Goal: Obtain resource: Download file/media

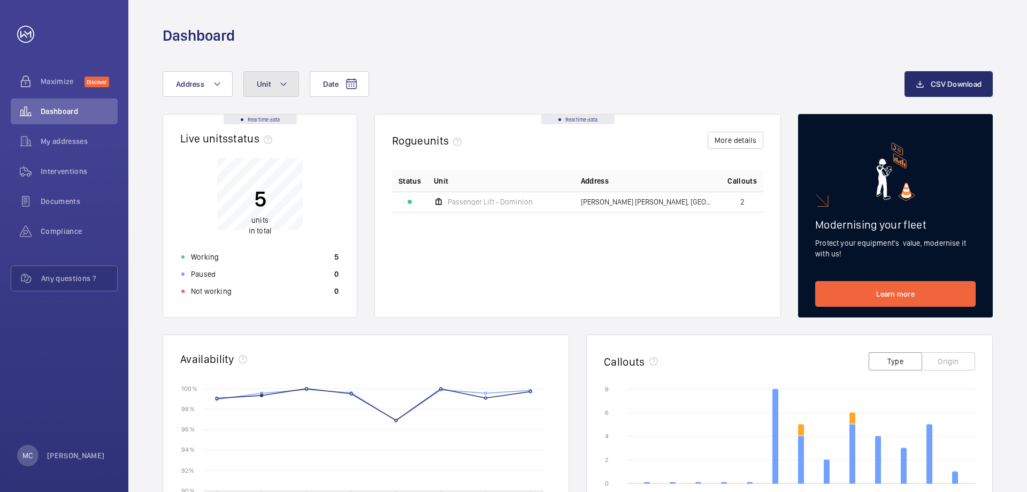
click at [277, 89] on button "Unit" at bounding box center [271, 84] width 56 height 26
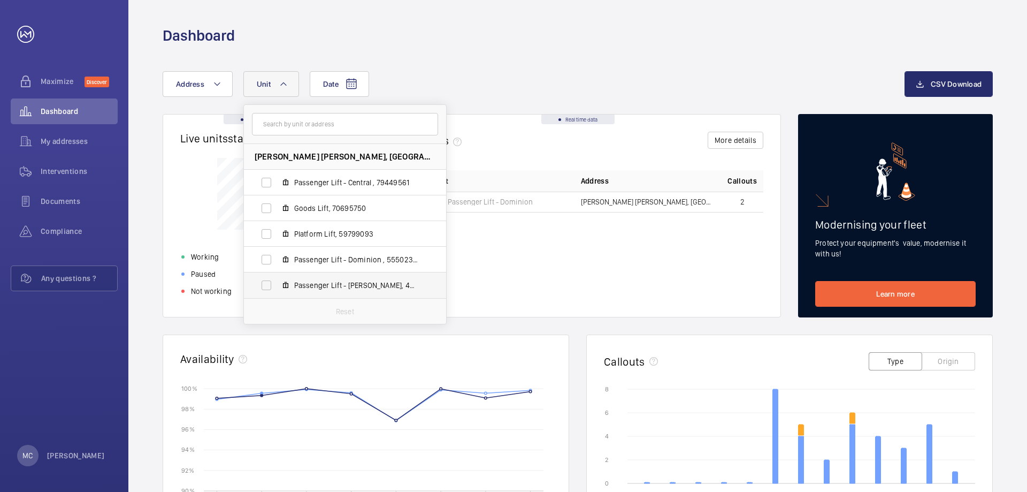
click at [265, 284] on label "Passenger Lift - [PERSON_NAME], 42124520" at bounding box center [336, 285] width 185 height 26
click at [265, 284] on input "Passenger Lift - [PERSON_NAME], 42124520" at bounding box center [266, 285] width 21 height 21
checkbox input "true"
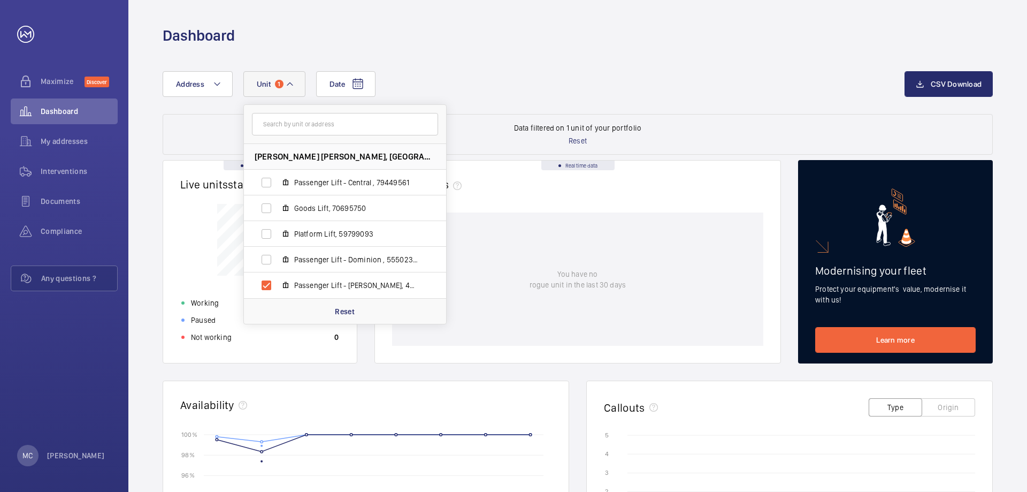
click at [481, 71] on div "Date Address [STREET_ADDRESS][PERSON_NAME][PERSON_NAME][GEOGRAPHIC_DATA] Goods …" at bounding box center [534, 84] width 742 height 26
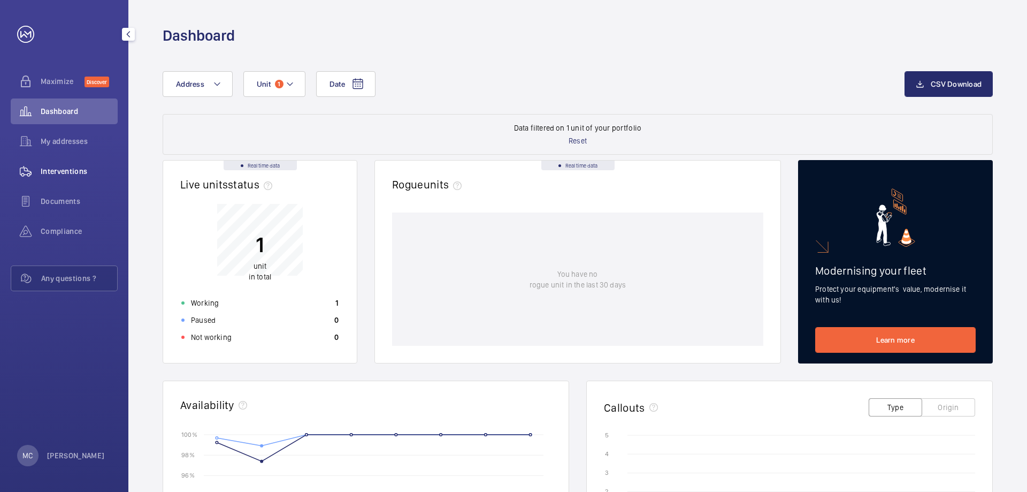
click at [49, 171] on span "Interventions" at bounding box center [79, 171] width 77 height 11
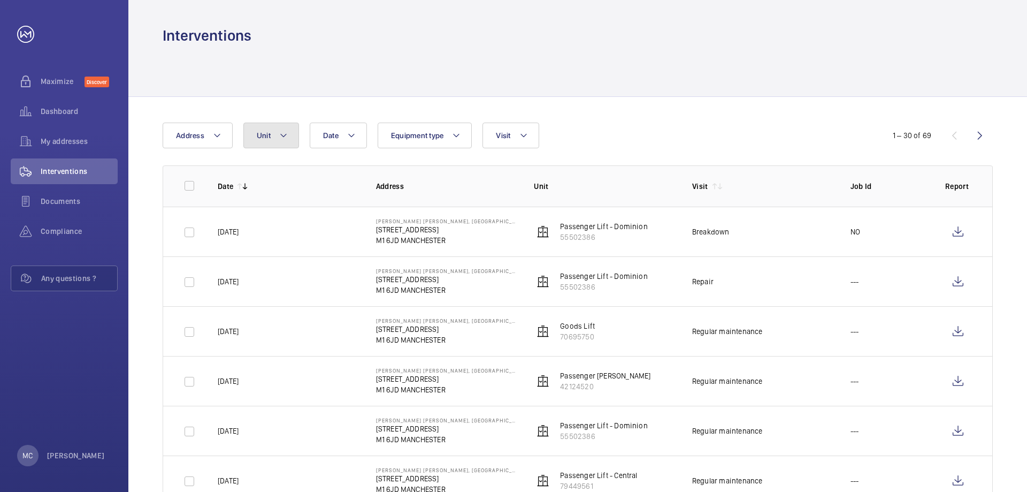
click at [280, 138] on mat-icon at bounding box center [283, 135] width 9 height 13
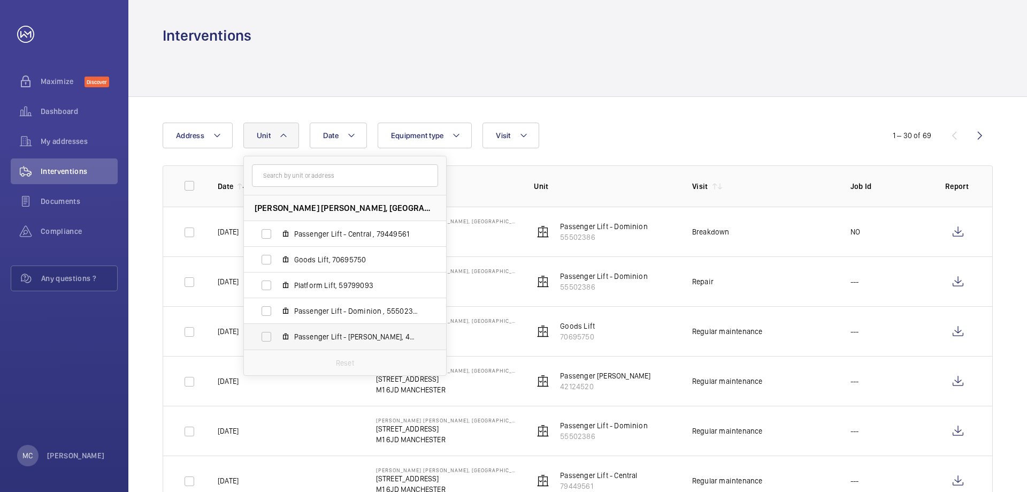
click at [268, 338] on label "Passenger Lift - [PERSON_NAME], 42124520" at bounding box center [336, 337] width 185 height 26
click at [268, 338] on input "Passenger Lift - [PERSON_NAME], 42124520" at bounding box center [266, 336] width 21 height 21
checkbox input "true"
click at [656, 143] on div "Date Address [STREET_ADDRESS][PERSON_NAME][PERSON_NAME][GEOGRAPHIC_DATA] Goods …" at bounding box center [514, 136] width 702 height 26
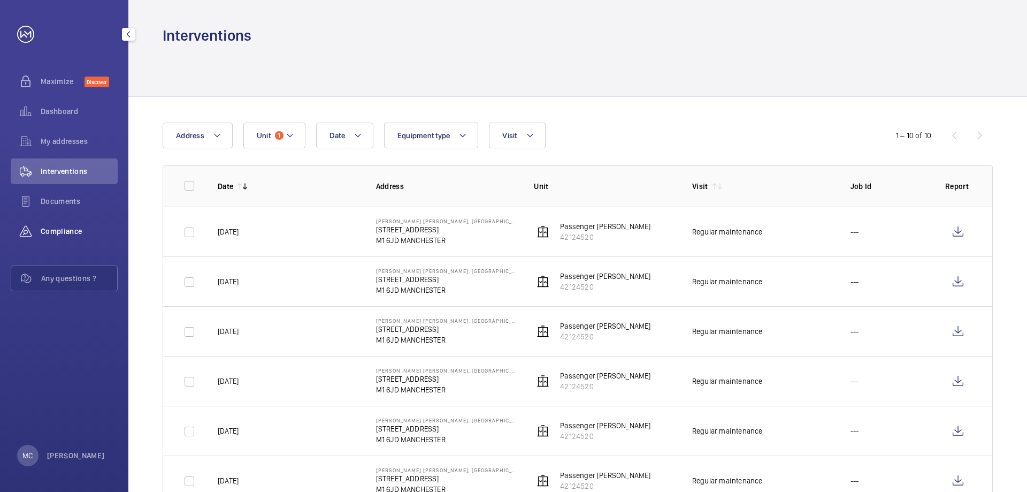
click at [66, 229] on span "Compliance" at bounding box center [79, 231] width 77 height 11
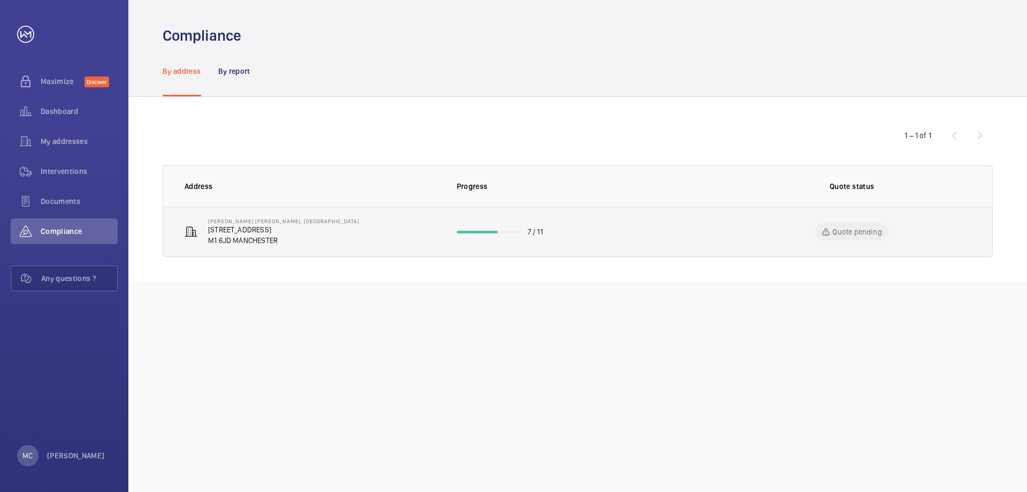
click at [273, 231] on p "[STREET_ADDRESS]" at bounding box center [283, 229] width 151 height 11
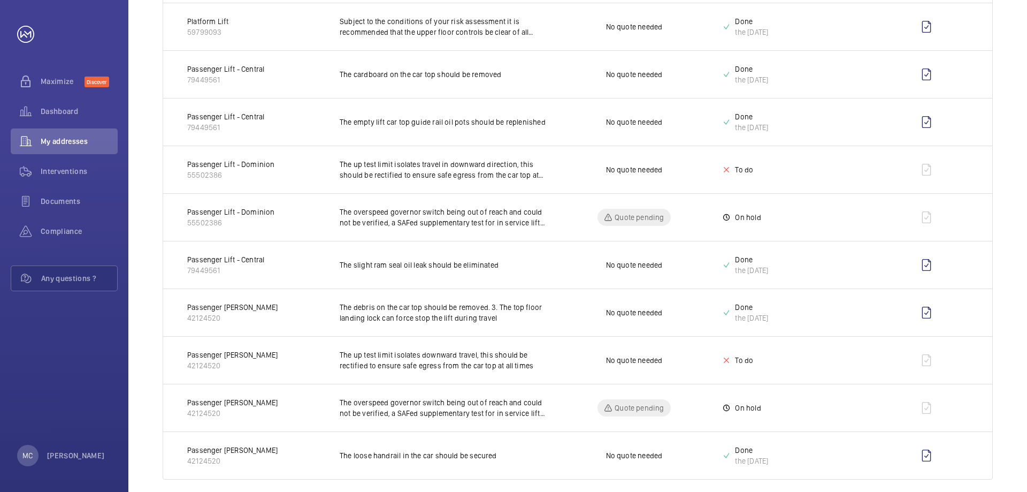
scroll to position [306, 0]
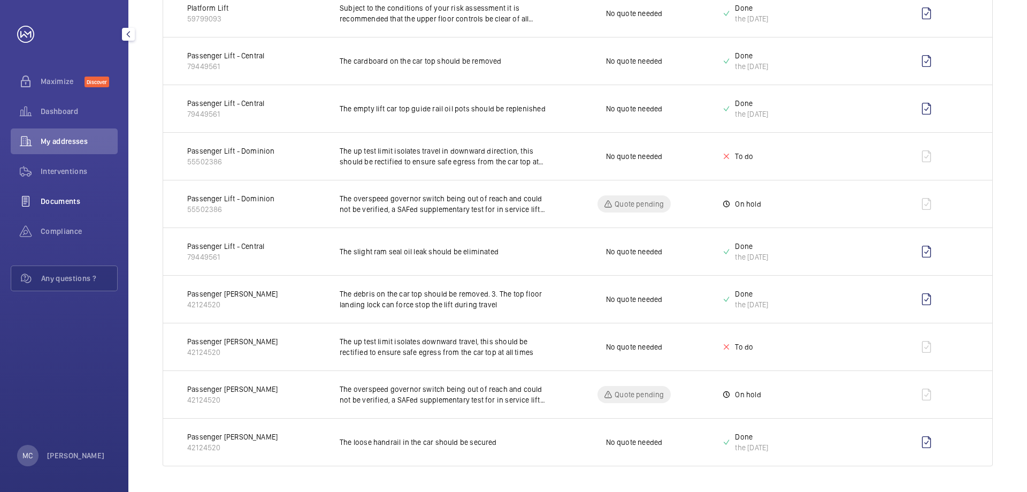
click at [62, 202] on span "Documents" at bounding box center [79, 201] width 77 height 11
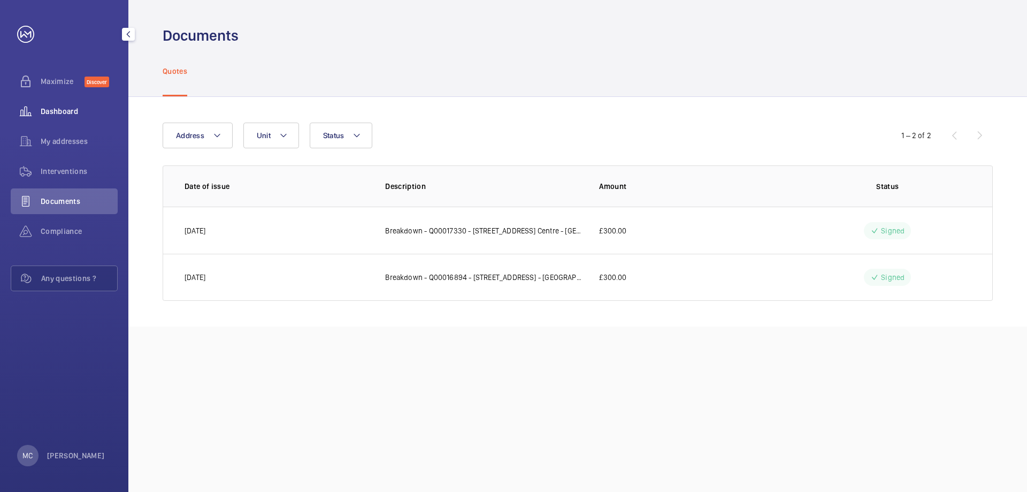
click at [51, 110] on span "Dashboard" at bounding box center [79, 111] width 77 height 11
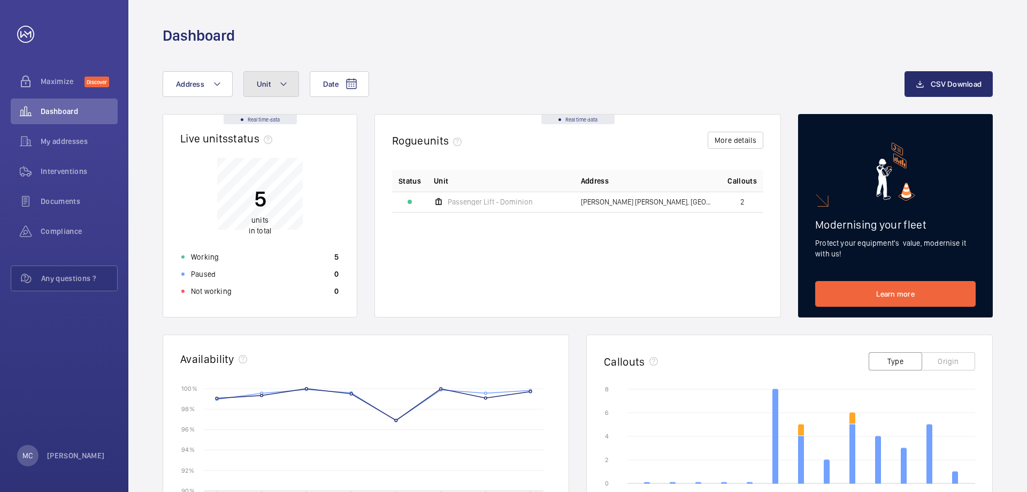
click at [288, 86] on button "Unit" at bounding box center [271, 84] width 56 height 26
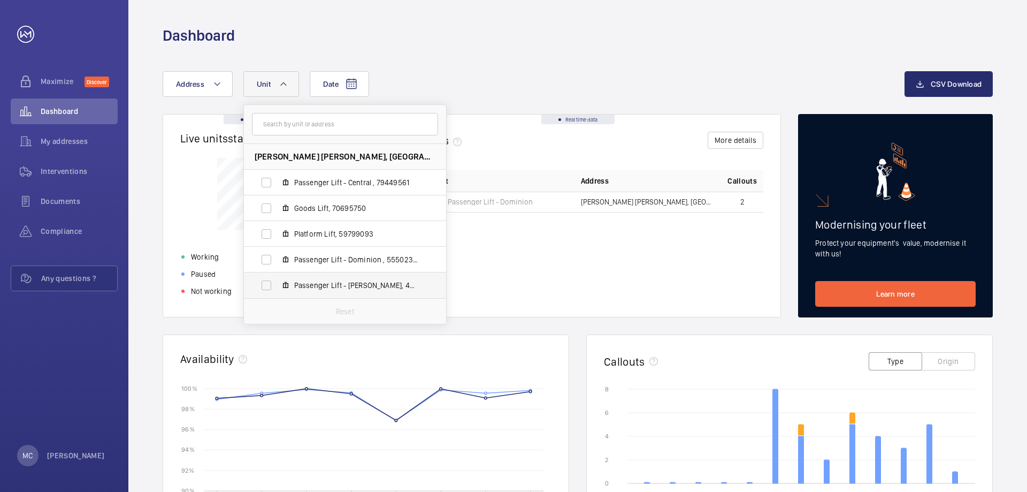
click at [265, 281] on label "Passenger Lift - [PERSON_NAME], 42124520" at bounding box center [336, 285] width 185 height 26
click at [265, 281] on input "Passenger Lift - [PERSON_NAME], 42124520" at bounding box center [266, 285] width 21 height 21
checkbox input "true"
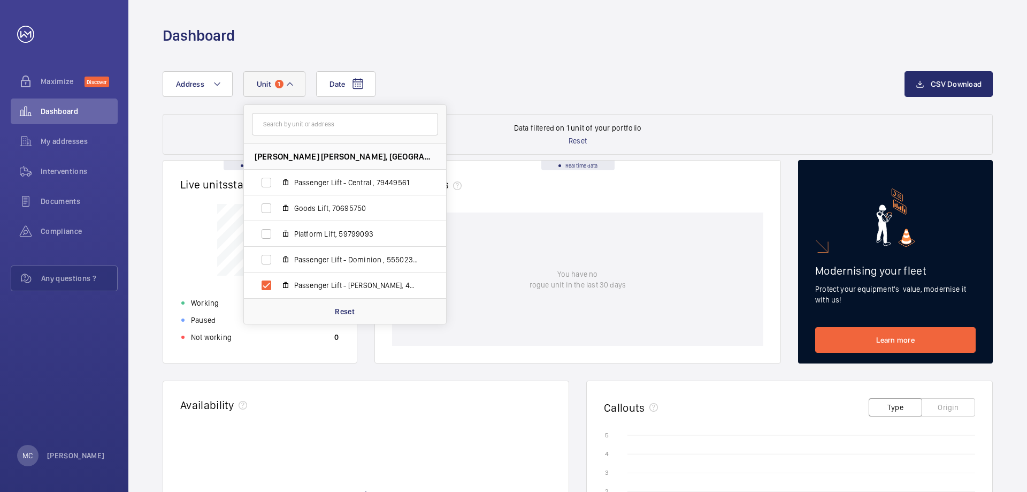
click at [530, 7] on div "Dashboard" at bounding box center [577, 22] width 899 height 45
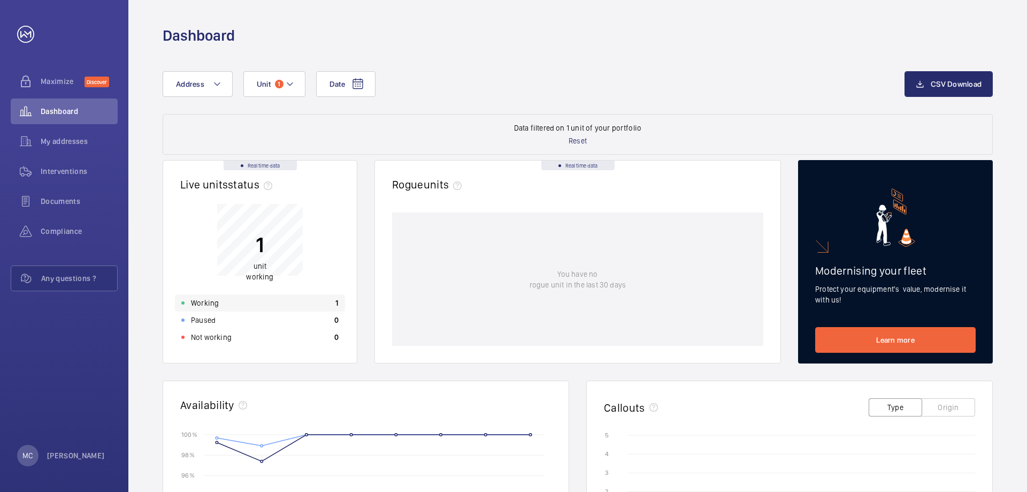
click at [269, 310] on div "Working 1" at bounding box center [260, 302] width 170 height 17
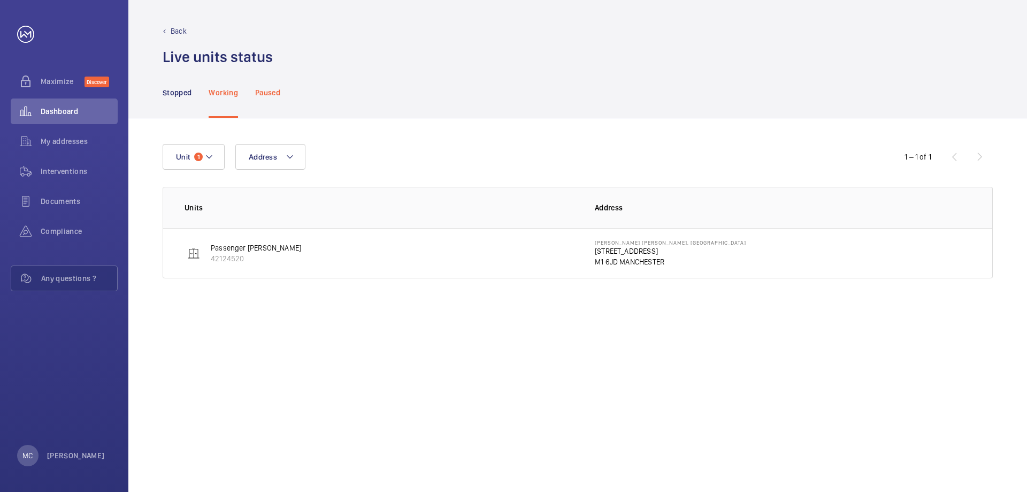
click at [256, 93] on p "Paused" at bounding box center [267, 92] width 25 height 11
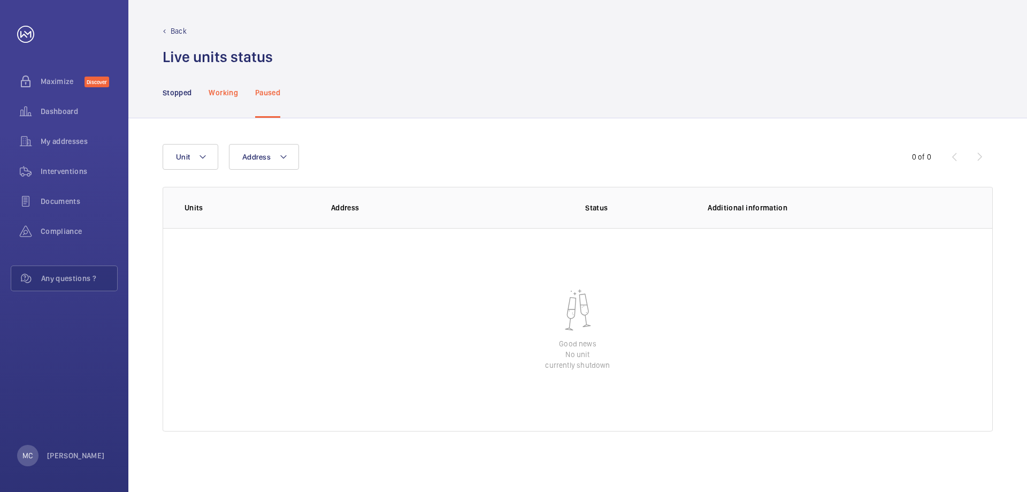
click at [234, 101] on div "Working" at bounding box center [223, 92] width 29 height 51
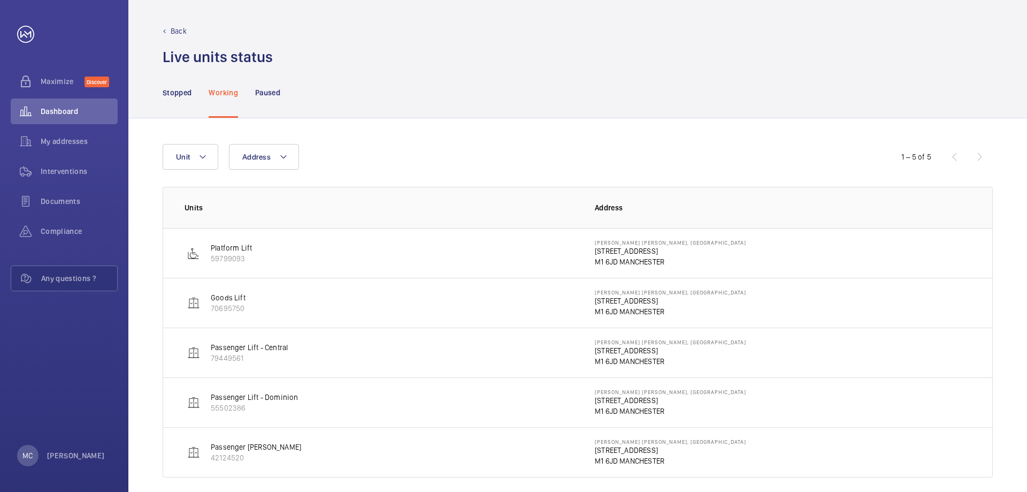
click at [280, 454] on div "Passenger Lift - [PERSON_NAME] 42124520" at bounding box center [256, 451] width 90 height 21
click at [218, 440] on td "Passenger Lift - [PERSON_NAME] 42124520" at bounding box center [370, 452] width 415 height 50
click at [232, 452] on p "Passenger [PERSON_NAME]" at bounding box center [256, 446] width 90 height 11
click at [194, 455] on img at bounding box center [193, 452] width 13 height 13
click at [608, 453] on p "[STREET_ADDRESS]" at bounding box center [670, 450] width 151 height 11
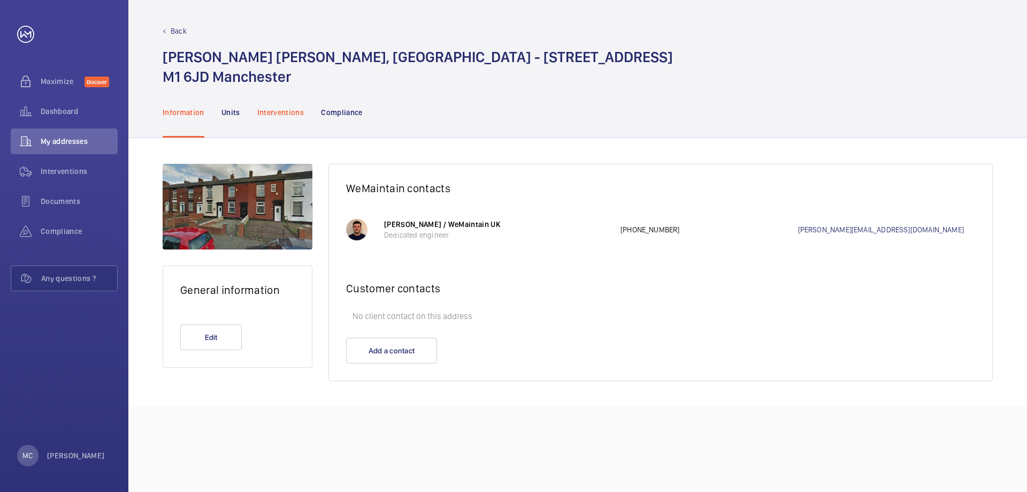
click at [286, 111] on p "Interventions" at bounding box center [280, 112] width 47 height 11
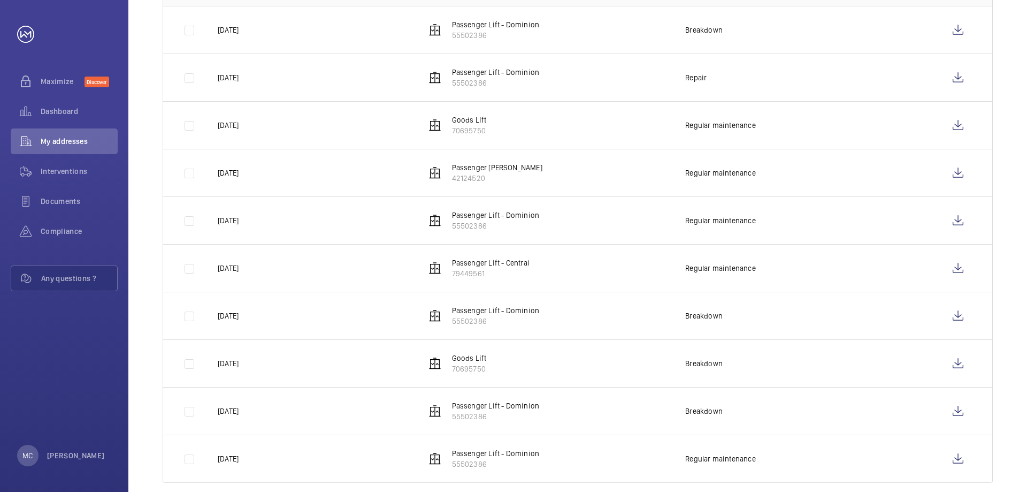
scroll to position [258, 0]
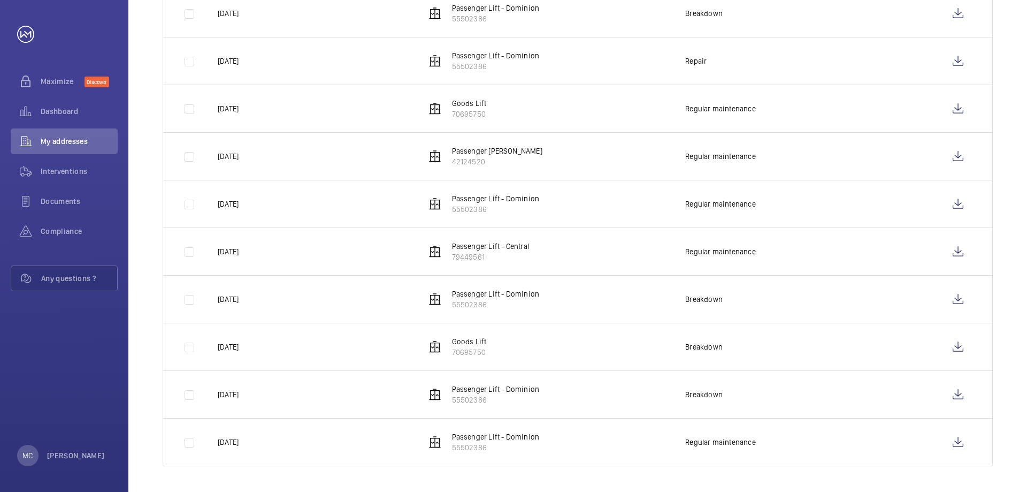
click at [470, 158] on p "42124520" at bounding box center [497, 161] width 90 height 11
click at [955, 159] on wm-front-icon-button at bounding box center [959, 156] width 26 height 26
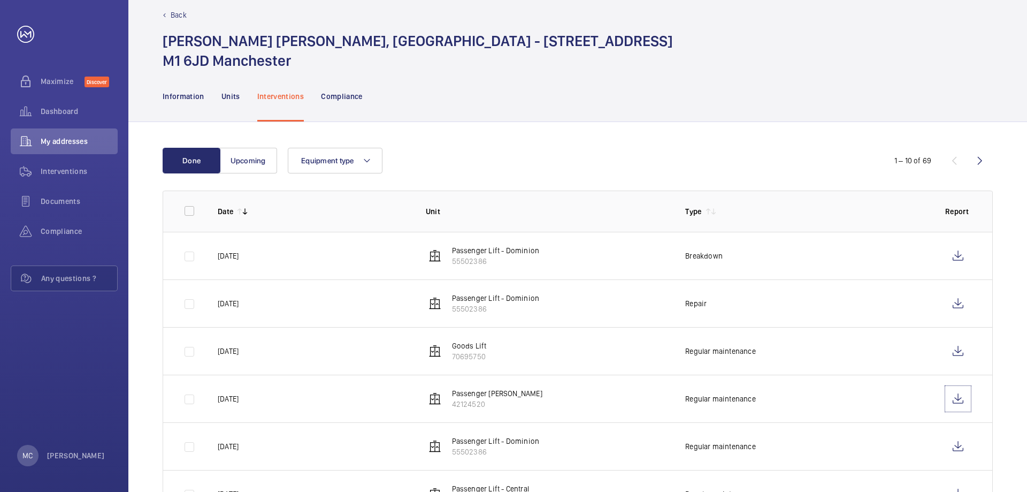
scroll to position [0, 0]
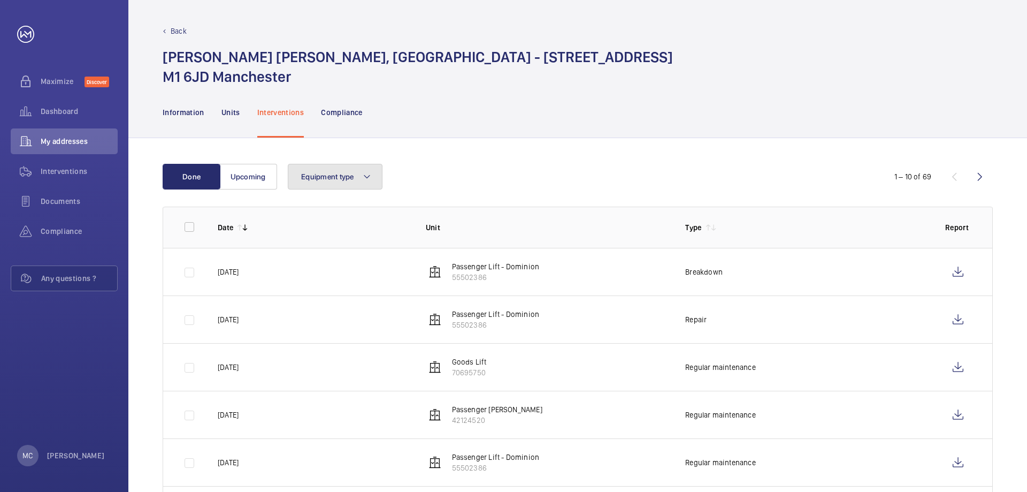
click at [364, 177] on mat-icon at bounding box center [367, 176] width 9 height 13
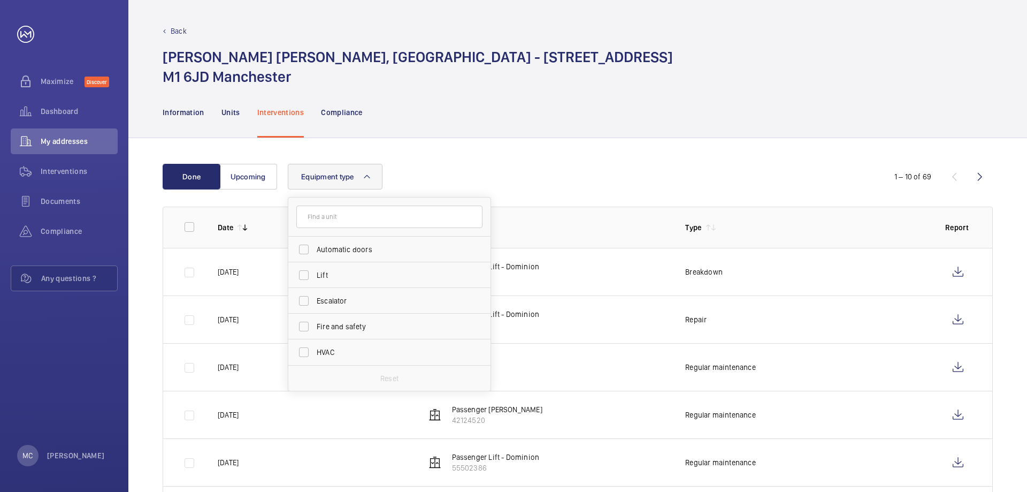
click at [367, 176] on mat-icon at bounding box center [367, 176] width 9 height 13
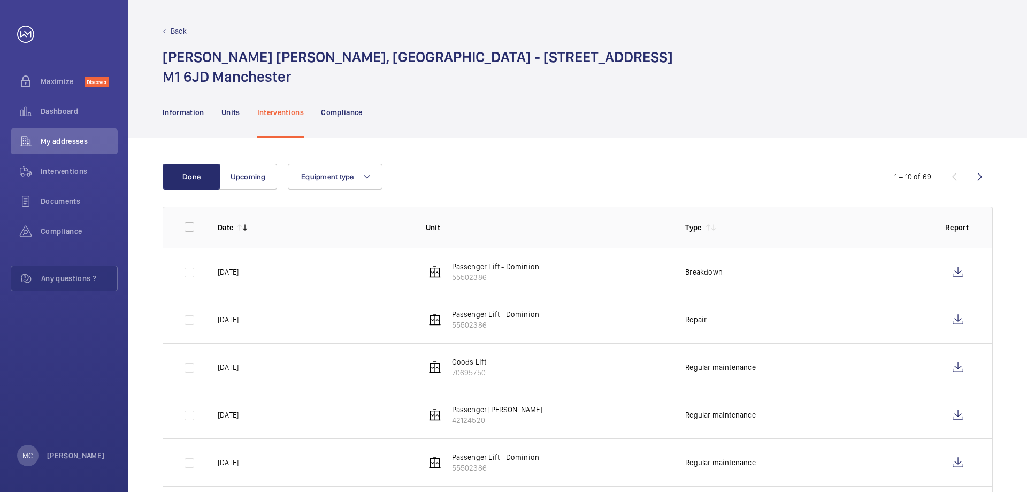
scroll to position [54, 0]
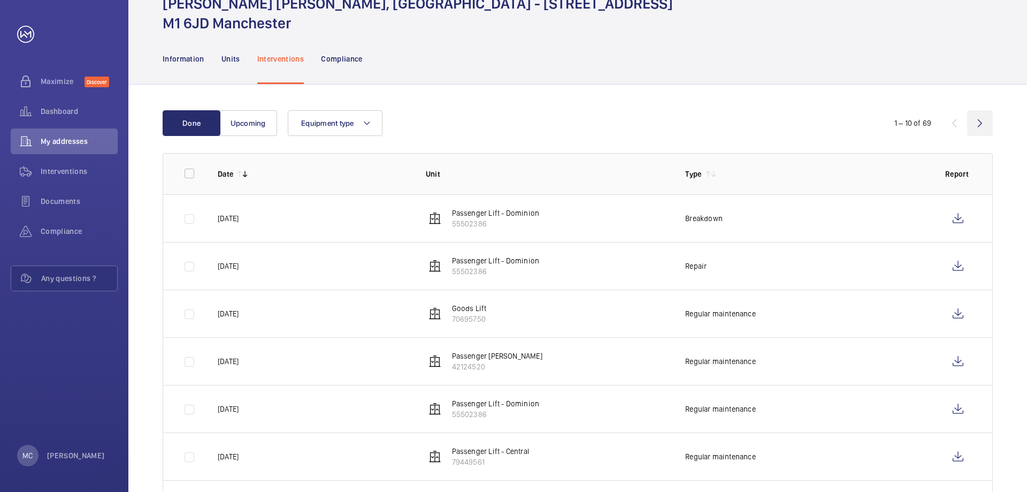
click at [984, 124] on wm-front-icon-button at bounding box center [980, 123] width 26 height 26
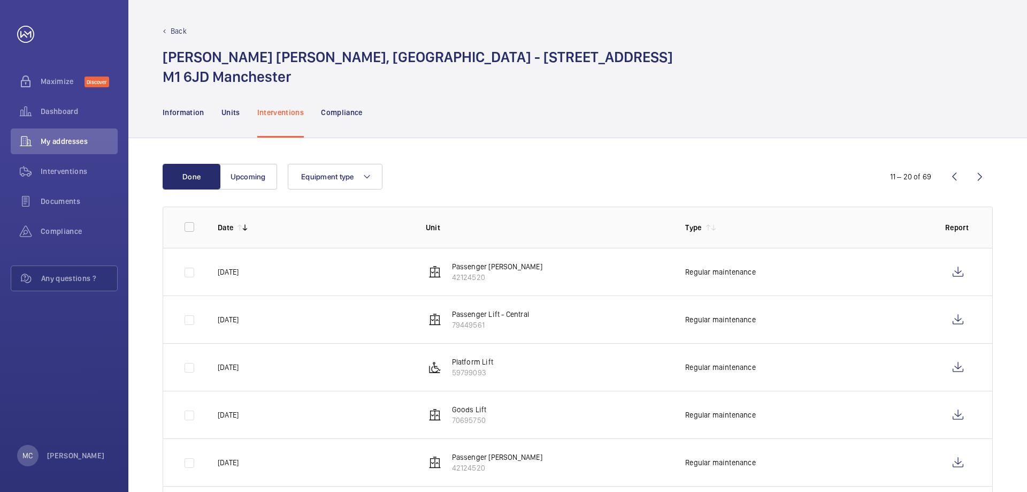
click at [951, 179] on wm-front-icon-button at bounding box center [955, 177] width 26 height 26
click at [372, 181] on button "Equipment type" at bounding box center [335, 177] width 95 height 26
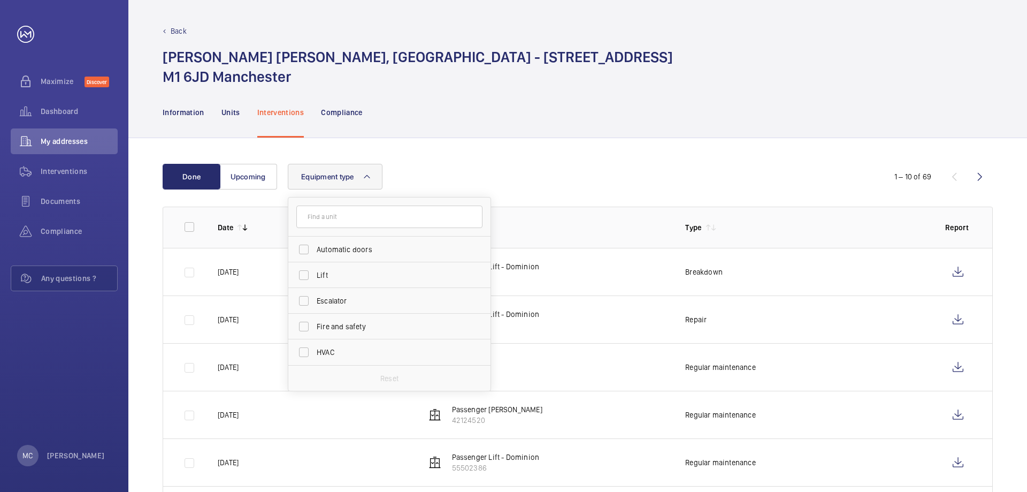
click at [371, 178] on mat-icon at bounding box center [367, 176] width 9 height 13
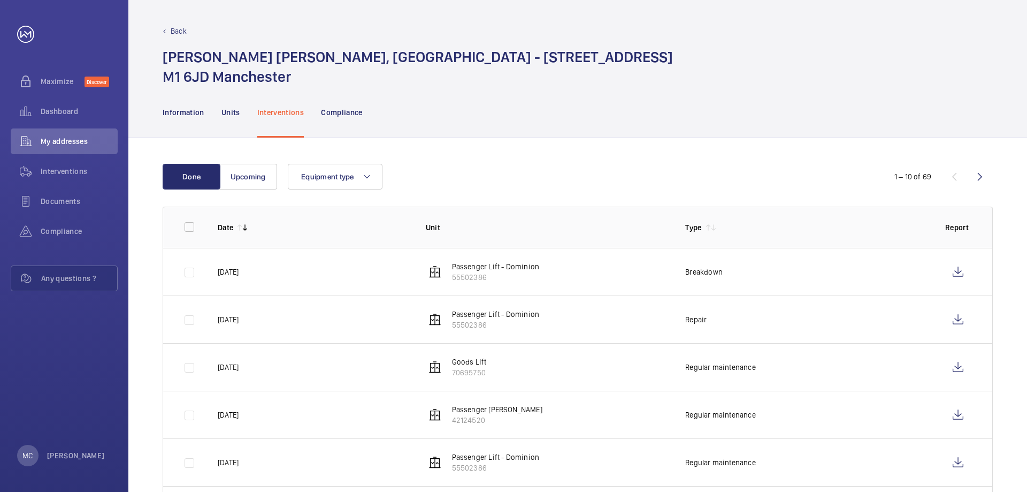
click at [483, 171] on div "Equipment type" at bounding box center [576, 177] width 577 height 26
click at [979, 174] on wm-front-icon-button at bounding box center [980, 177] width 26 height 26
click at [981, 175] on wm-front-icon-button at bounding box center [980, 177] width 26 height 26
click at [977, 180] on wm-front-icon-button at bounding box center [980, 177] width 26 height 26
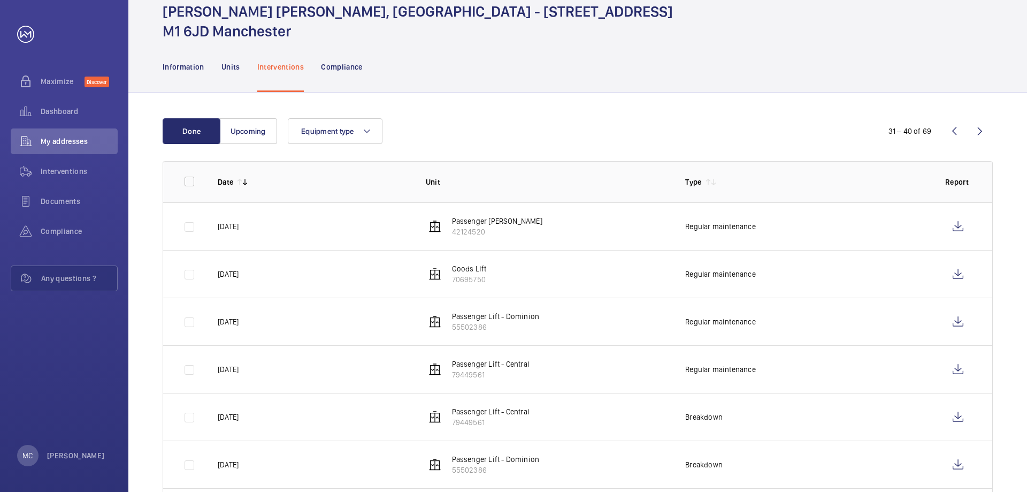
scroll to position [44, 0]
click at [978, 132] on wm-front-icon-button at bounding box center [980, 132] width 26 height 26
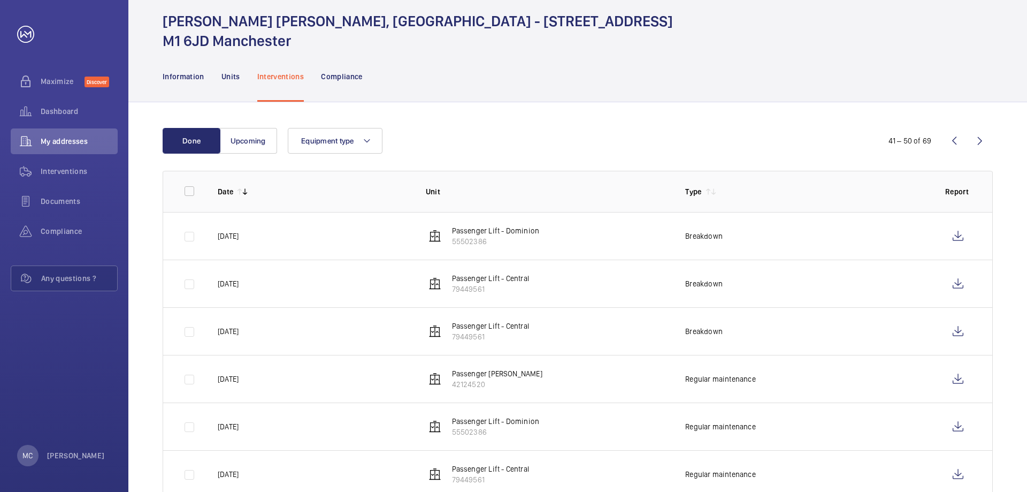
scroll to position [54, 0]
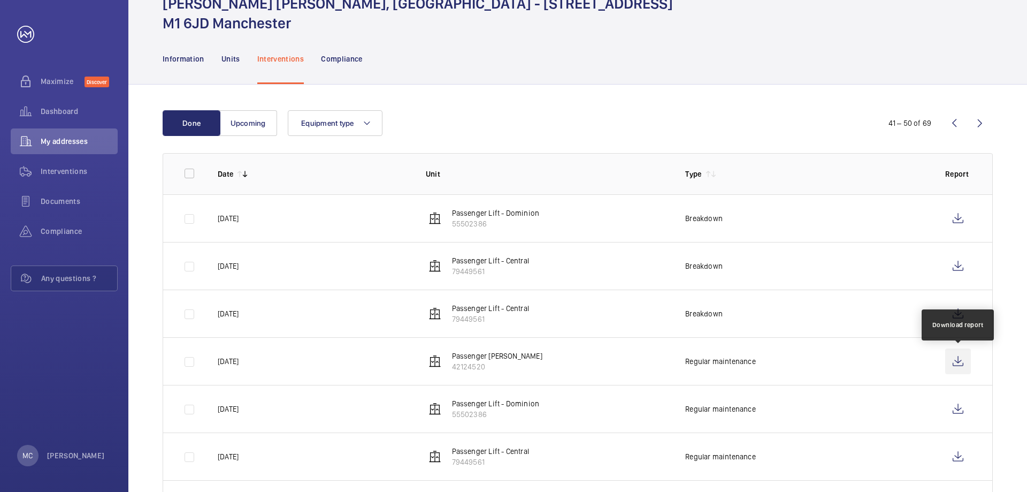
click at [958, 360] on wm-front-icon-button at bounding box center [959, 361] width 26 height 26
click at [954, 124] on wm-front-icon-button at bounding box center [955, 123] width 26 height 26
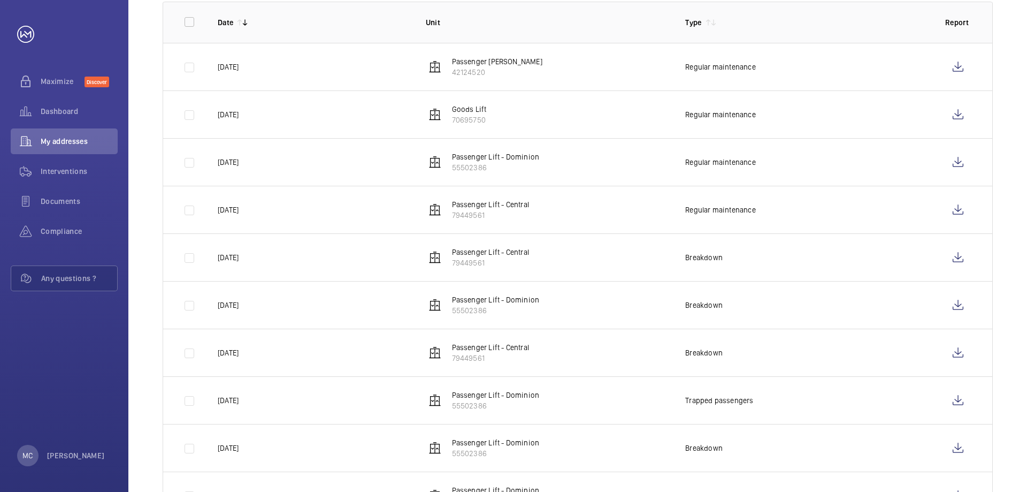
scroll to position [151, 0]
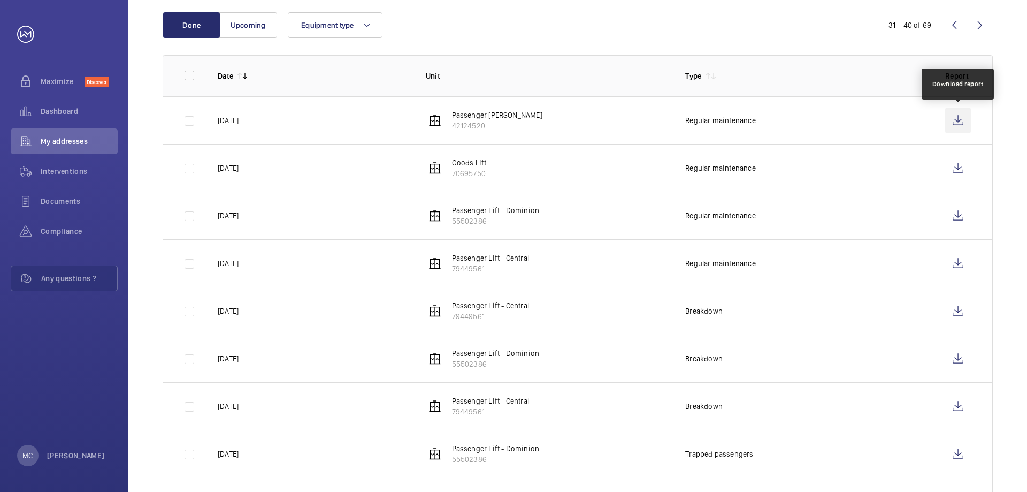
click at [957, 119] on wm-front-icon-button at bounding box center [959, 121] width 26 height 26
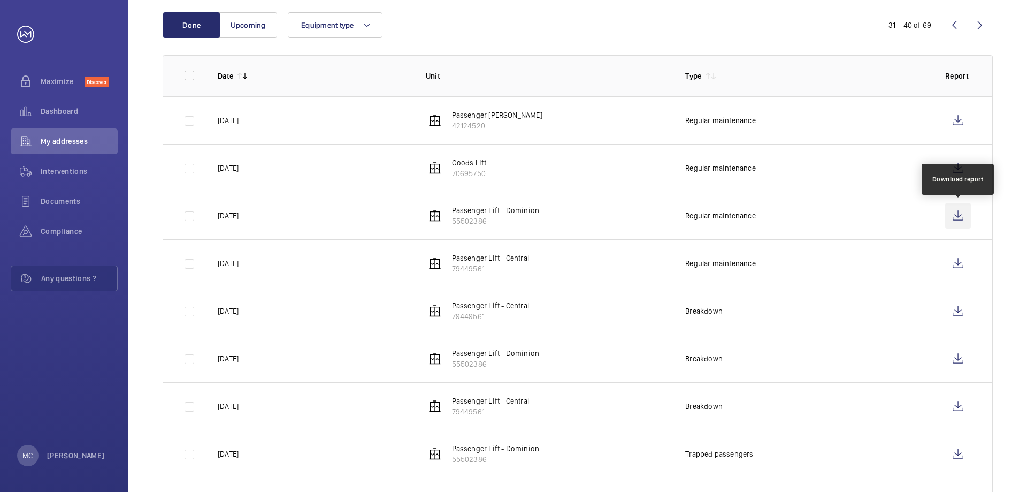
click at [957, 214] on wm-front-icon-button at bounding box center [959, 216] width 26 height 26
click at [954, 25] on wm-front-icon-button at bounding box center [955, 25] width 26 height 26
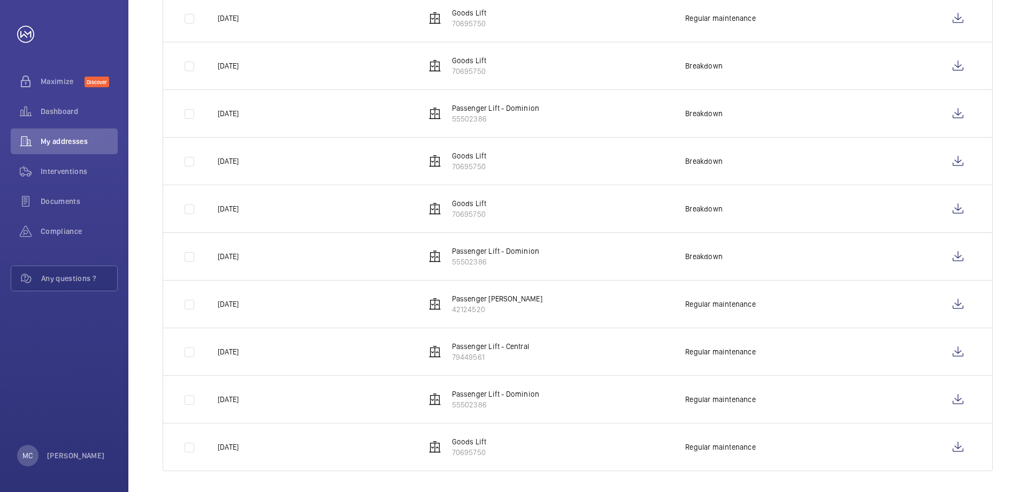
scroll to position [258, 0]
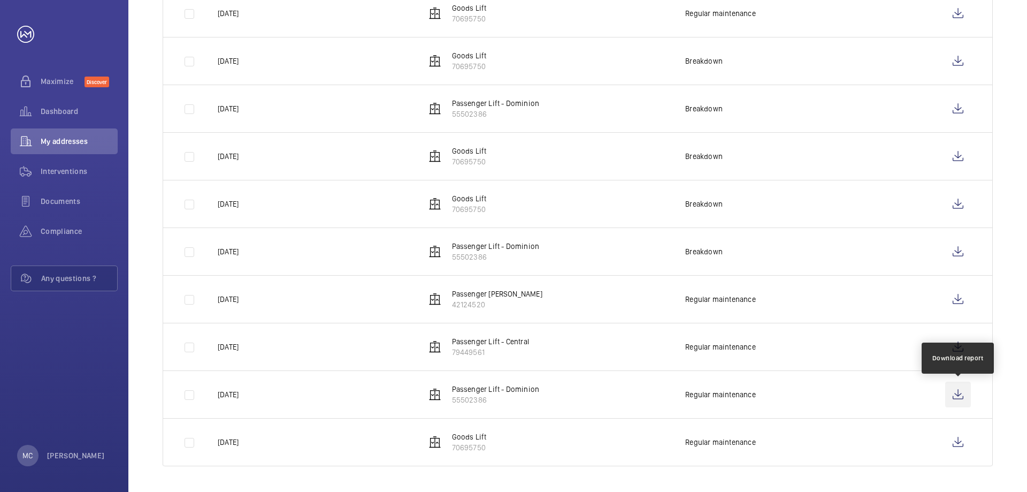
click at [956, 400] on wm-front-icon-button at bounding box center [959, 395] width 26 height 26
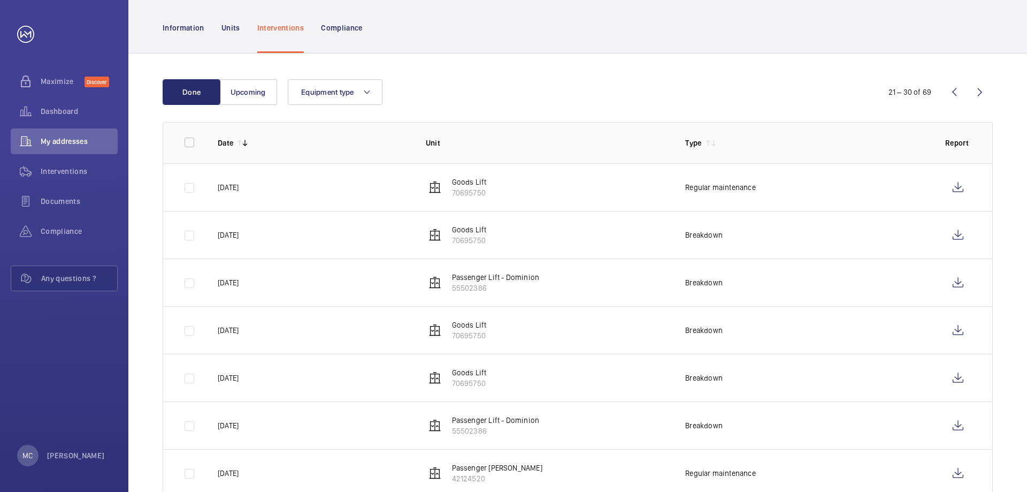
scroll to position [0, 0]
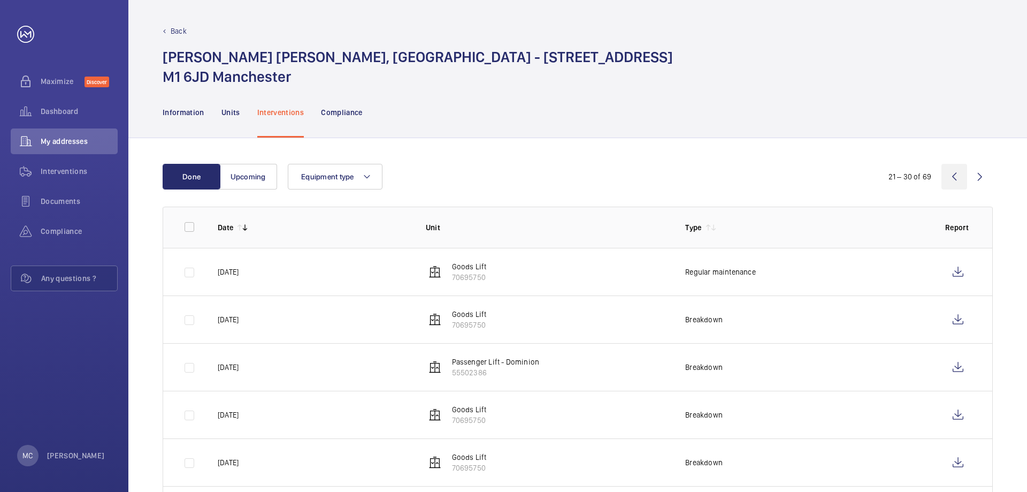
click at [954, 173] on wm-front-icon-button at bounding box center [955, 177] width 26 height 26
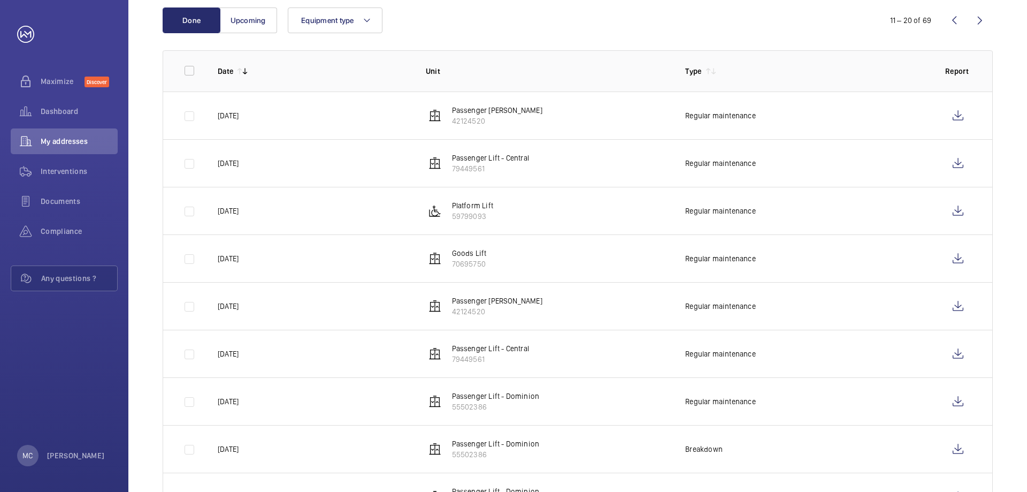
scroll to position [161, 0]
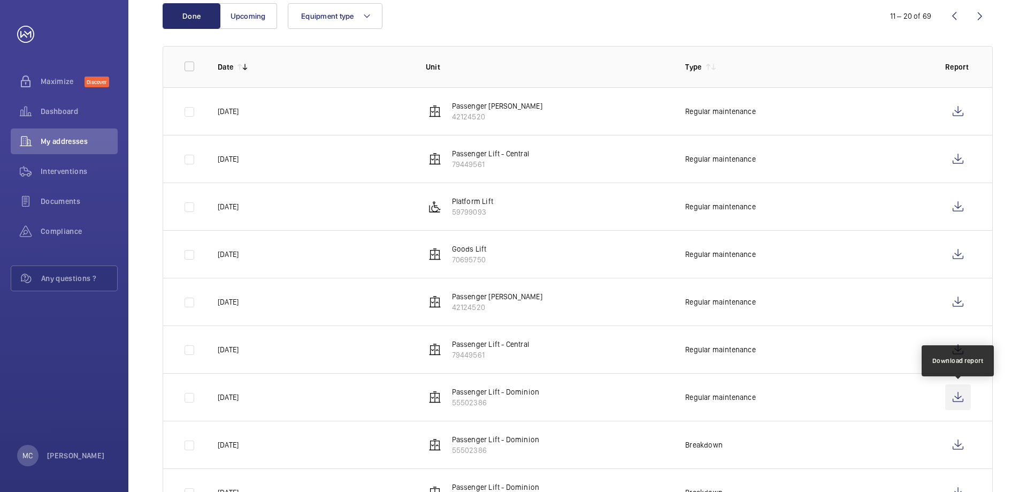
click at [956, 399] on wm-front-icon-button at bounding box center [959, 397] width 26 height 26
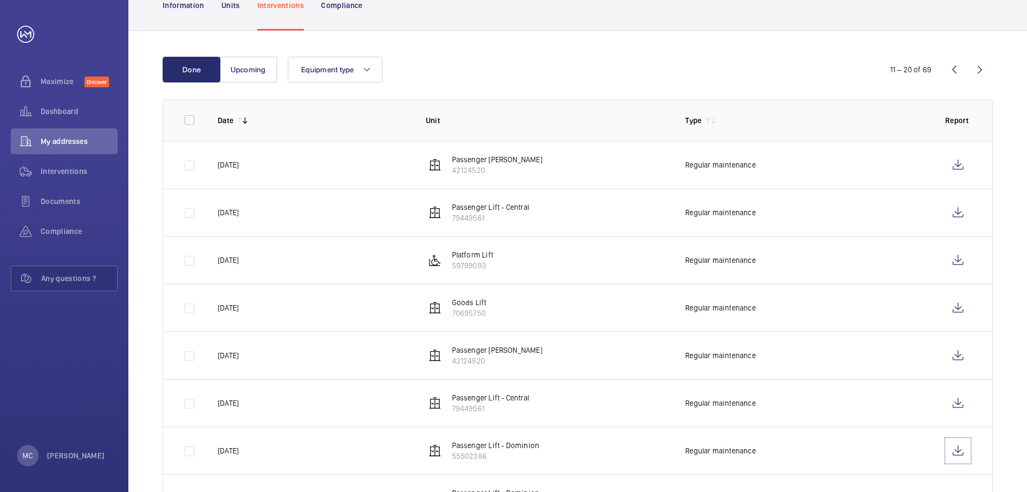
scroll to position [54, 0]
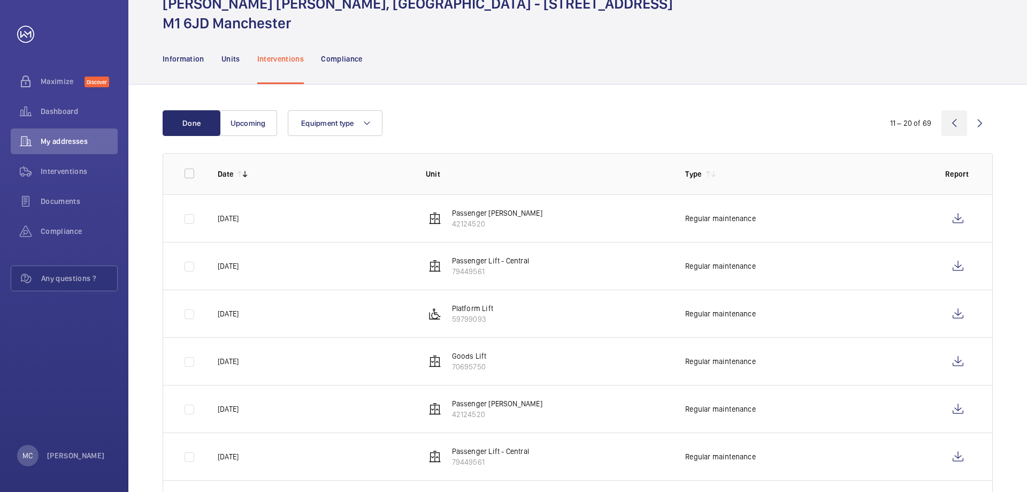
click at [954, 121] on wm-front-icon-button at bounding box center [955, 123] width 26 height 26
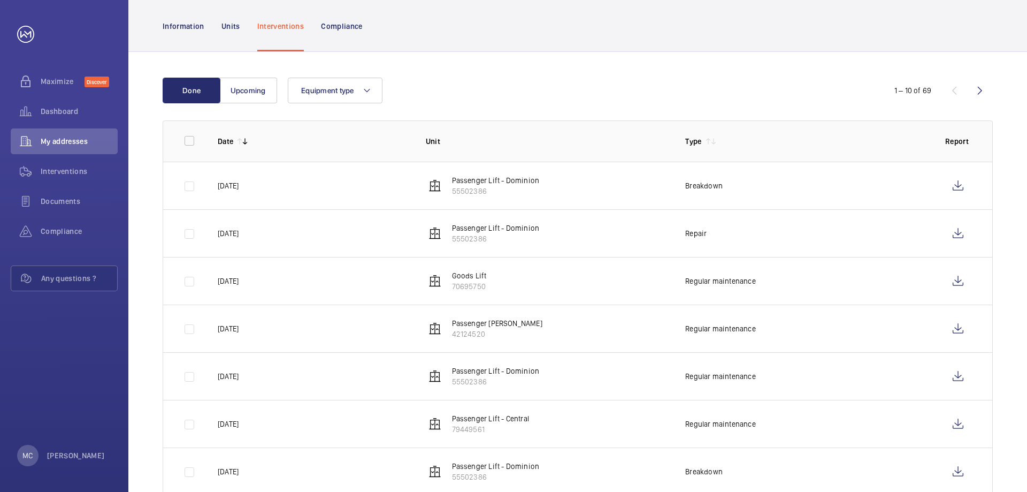
scroll to position [107, 0]
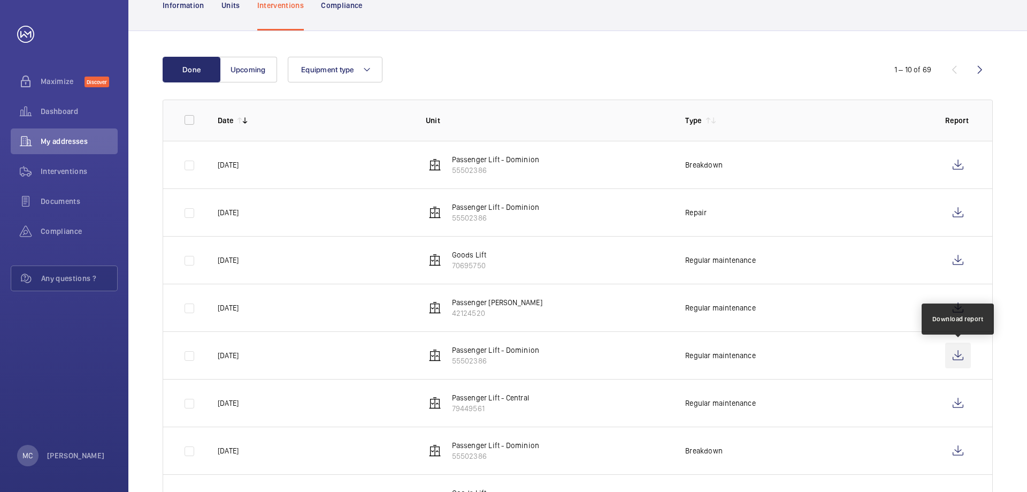
click at [956, 355] on wm-front-icon-button at bounding box center [959, 355] width 26 height 26
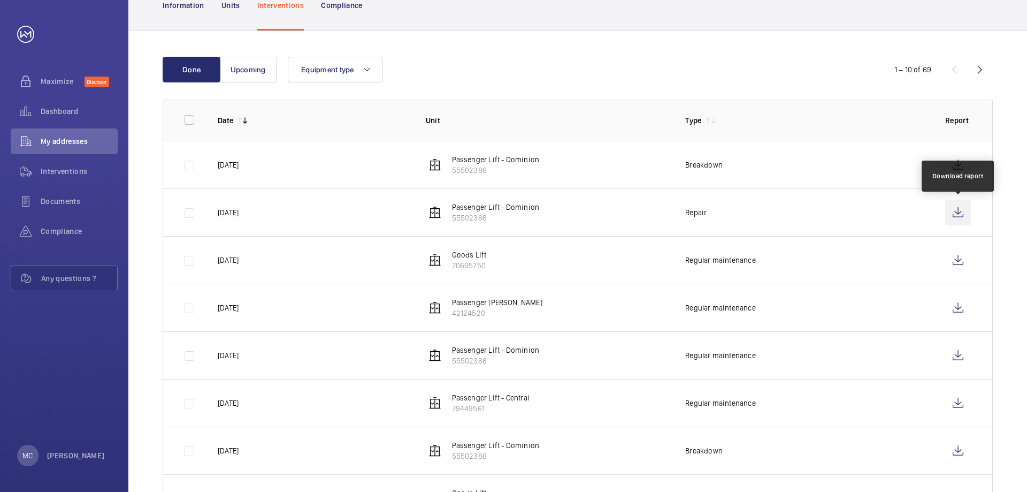
click at [957, 213] on wm-front-icon-button at bounding box center [959, 213] width 26 height 26
